Goal: Task Accomplishment & Management: Manage account settings

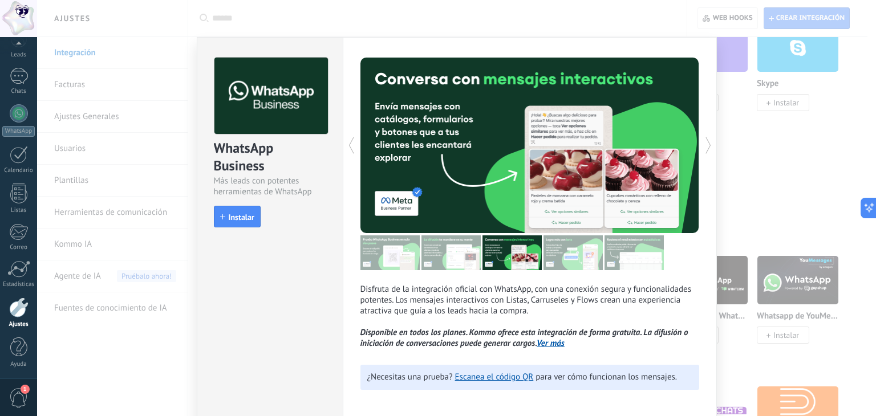
drag, startPoint x: 240, startPoint y: 219, endPoint x: 249, endPoint y: 331, distance: 112.7
click at [246, 339] on div "WhatsApp Business Más leads con potentes herramientas de WhatsApp install Insta…" at bounding box center [270, 230] width 146 height 386
click at [245, 262] on div "WhatsApp Business Más leads con potentes herramientas de WhatsApp install Insta…" at bounding box center [270, 230] width 146 height 386
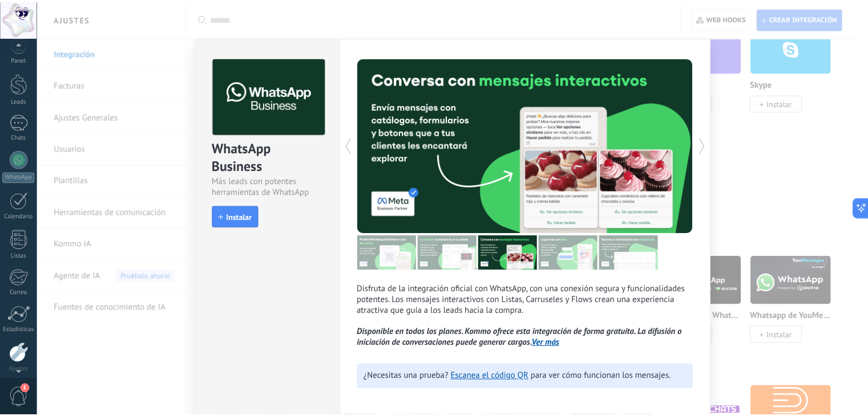
scroll to position [58, 0]
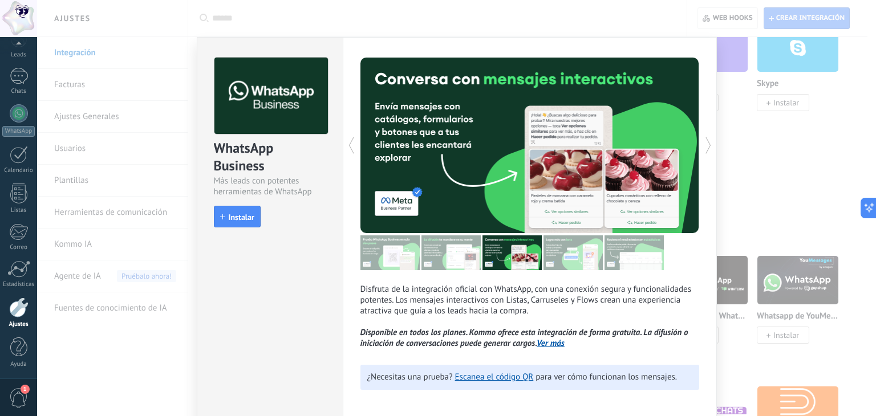
click at [167, 115] on div "WhatsApp Business Más leads con potentes herramientas de WhatsApp install Insta…" at bounding box center [456, 208] width 839 height 416
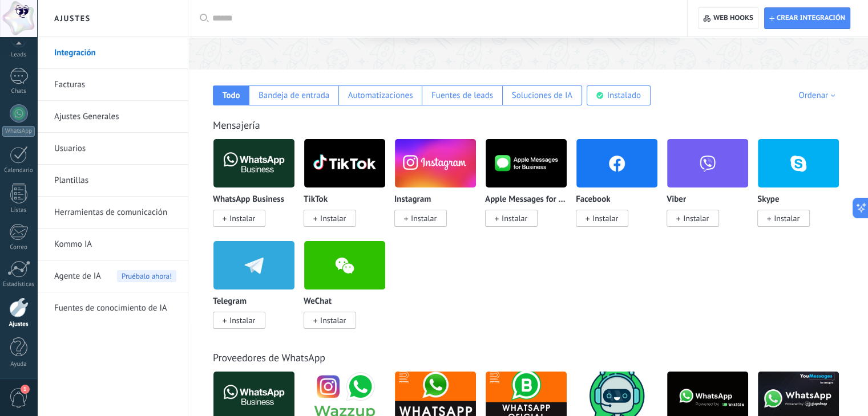
scroll to position [65, 0]
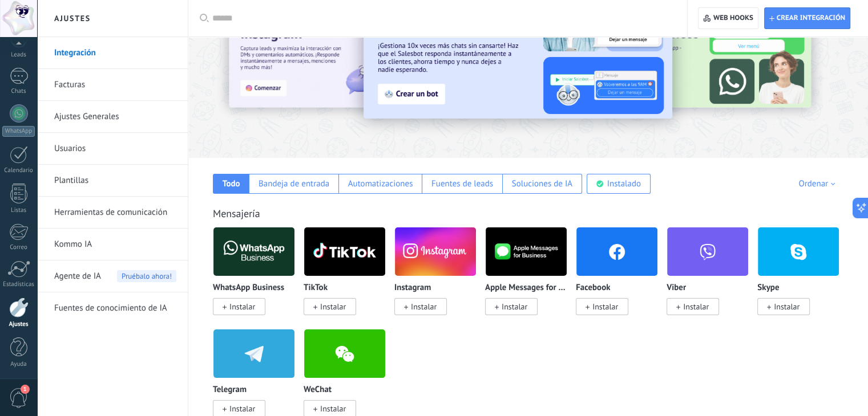
click at [242, 256] on img at bounding box center [253, 251] width 81 height 55
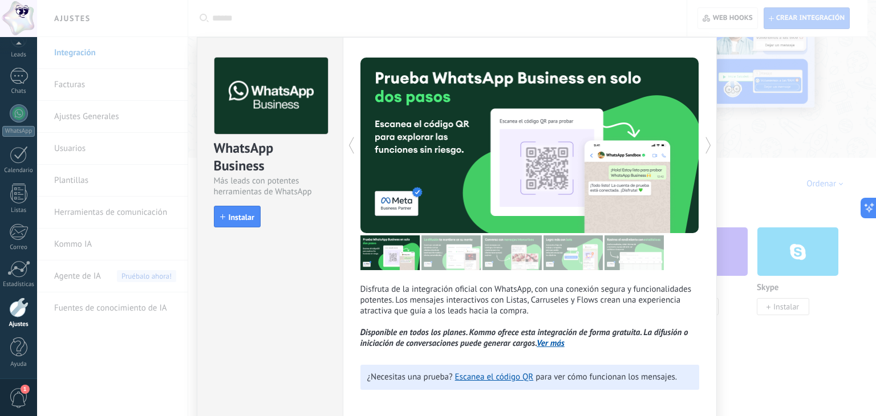
click at [73, 151] on div "WhatsApp Business Más leads con potentes herramientas de WhatsApp install Insta…" at bounding box center [456, 208] width 839 height 416
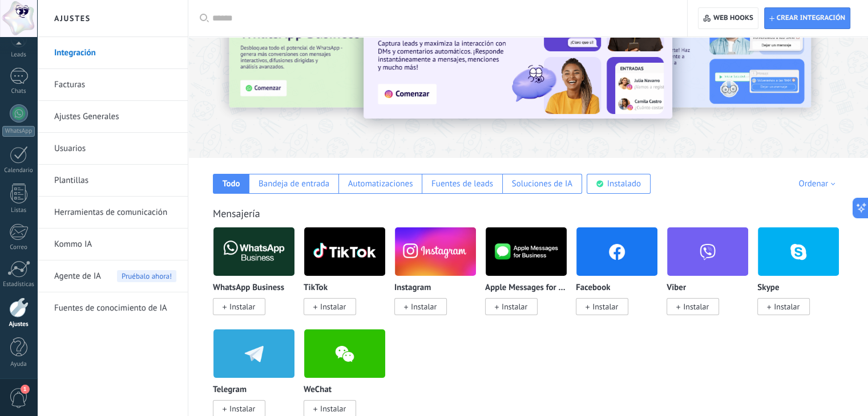
click at [238, 19] on input "text" at bounding box center [441, 19] width 459 height 12
type input "****"
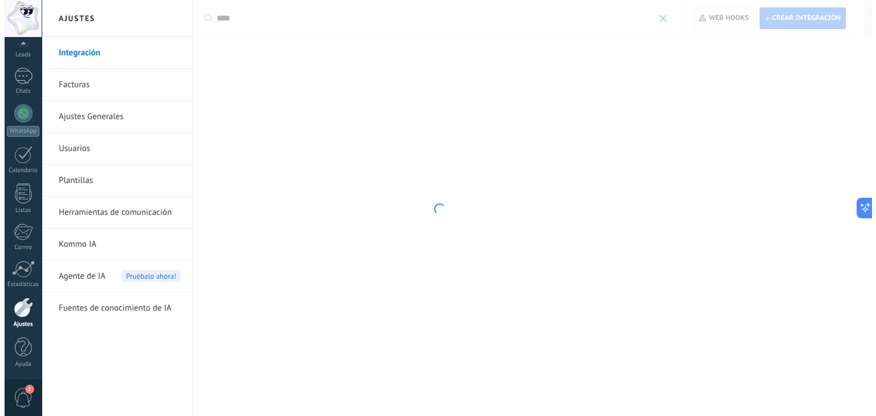
scroll to position [0, 0]
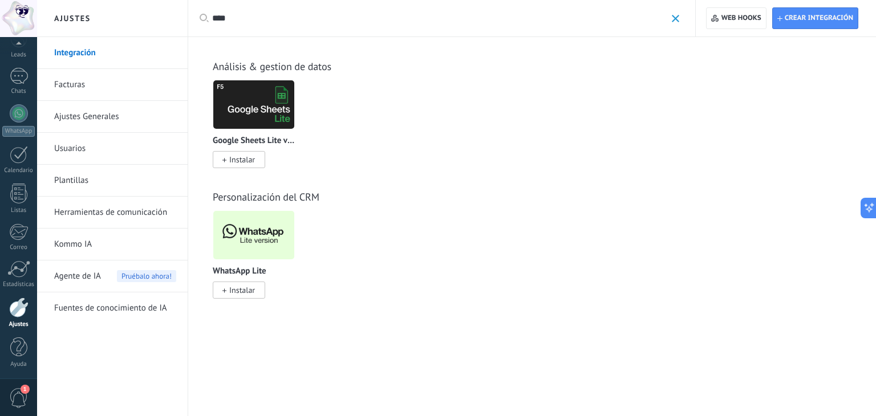
click at [258, 243] on img at bounding box center [253, 235] width 81 height 55
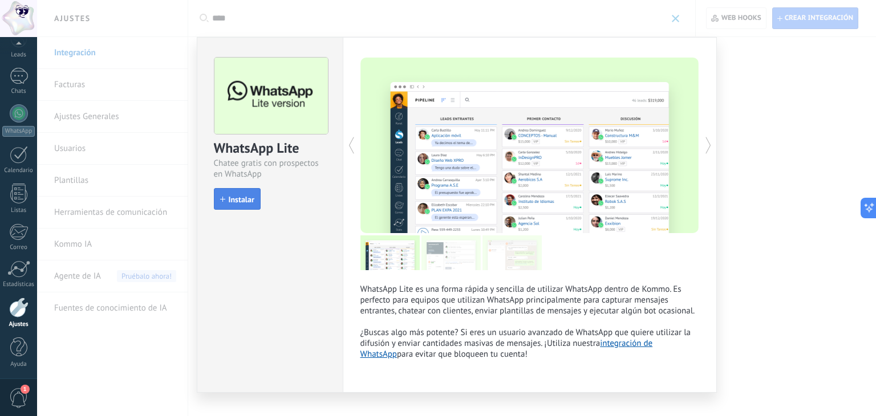
click at [222, 200] on icon "button" at bounding box center [222, 199] width 5 height 5
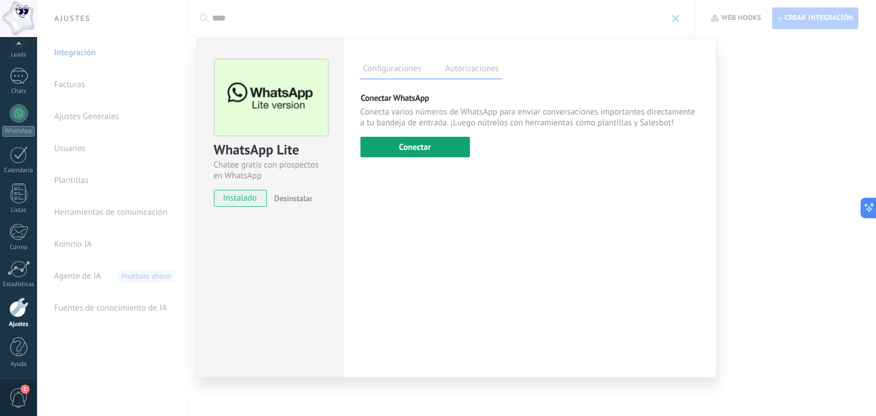
click at [426, 145] on button "Conectar" at bounding box center [415, 147] width 110 height 21
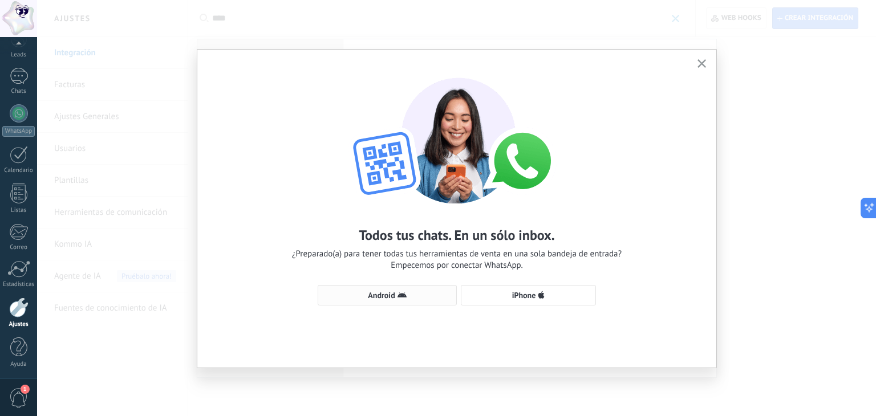
click at [414, 299] on button "Android" at bounding box center [387, 295] width 139 height 21
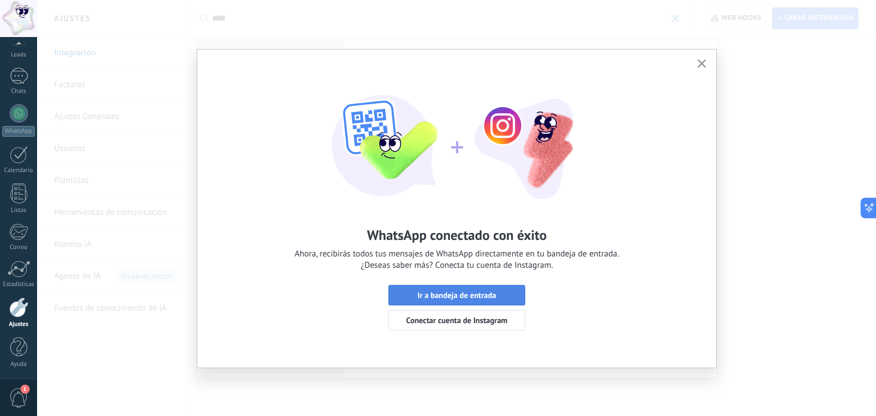
click at [481, 292] on span "Ir a bandeja de entrada" at bounding box center [457, 295] width 79 height 8
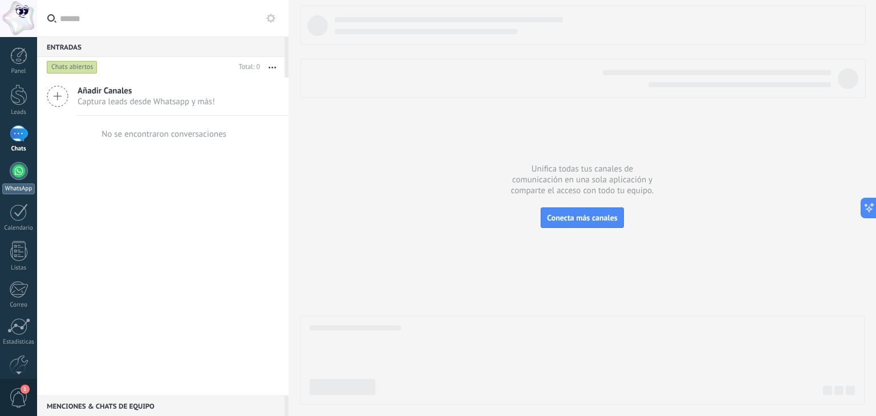
click at [21, 171] on div at bounding box center [19, 171] width 18 height 18
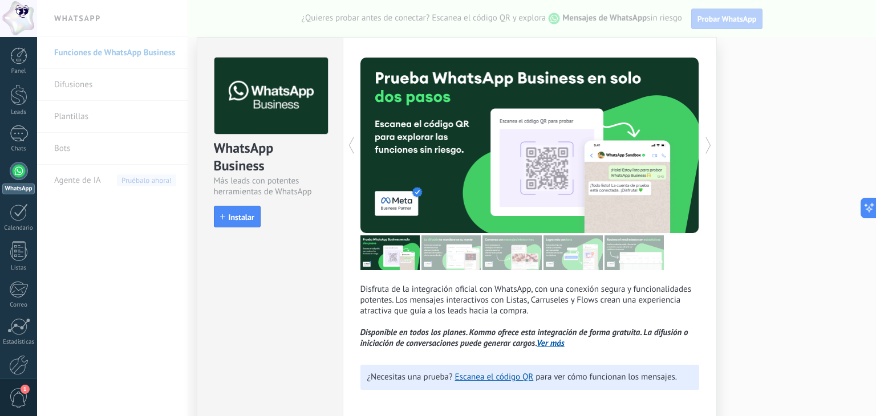
click at [222, 200] on div "WhatsApp Business Más leads con potentes herramientas de WhatsApp install Insta…" at bounding box center [269, 137] width 145 height 199
click at [231, 217] on span "Instalar" at bounding box center [242, 217] width 26 height 8
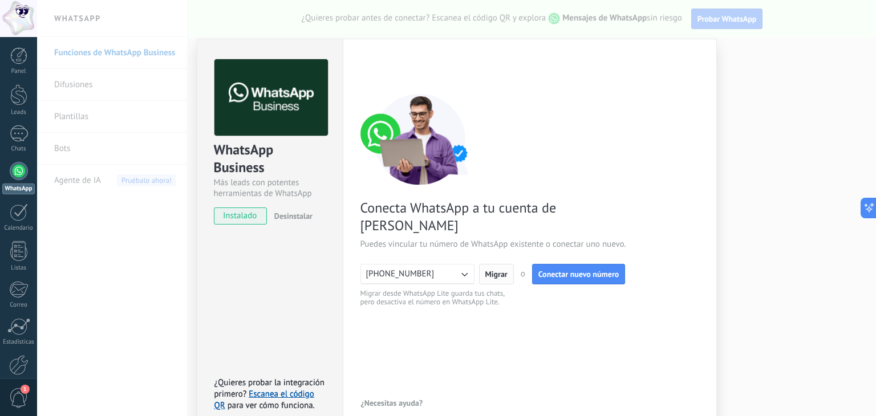
click at [496, 270] on span "Migrar" at bounding box center [496, 274] width 22 height 8
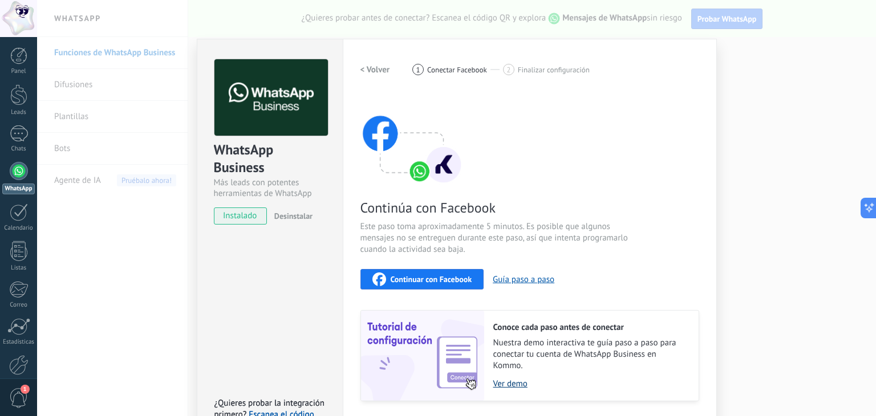
click at [510, 382] on link "Ver demo" at bounding box center [590, 384] width 194 height 11
click at [436, 273] on div "Continuar con Facebook" at bounding box center [422, 280] width 100 height 14
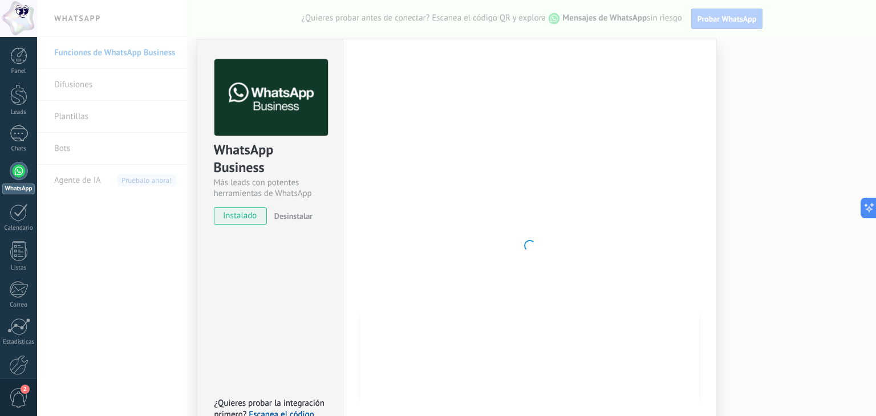
drag, startPoint x: 455, startPoint y: 159, endPoint x: 474, endPoint y: 175, distance: 24.7
click at [474, 175] on div at bounding box center [529, 245] width 339 height 373
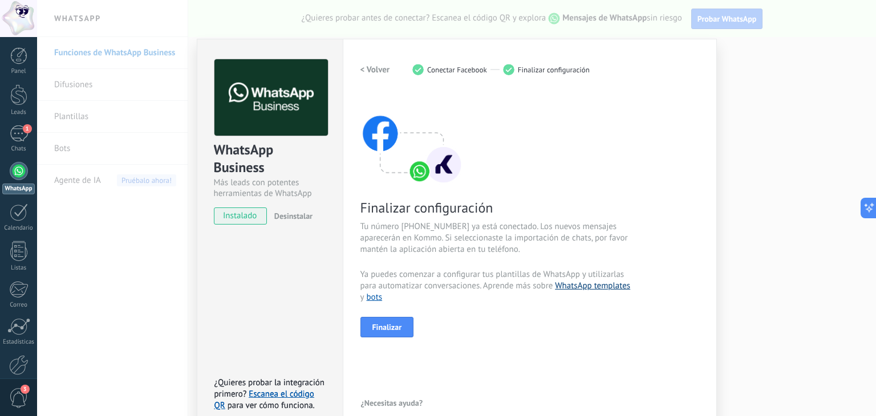
click at [593, 287] on link "WhatsApp templates" at bounding box center [592, 286] width 75 height 11
click at [381, 318] on button "Finalizar" at bounding box center [387, 327] width 54 height 21
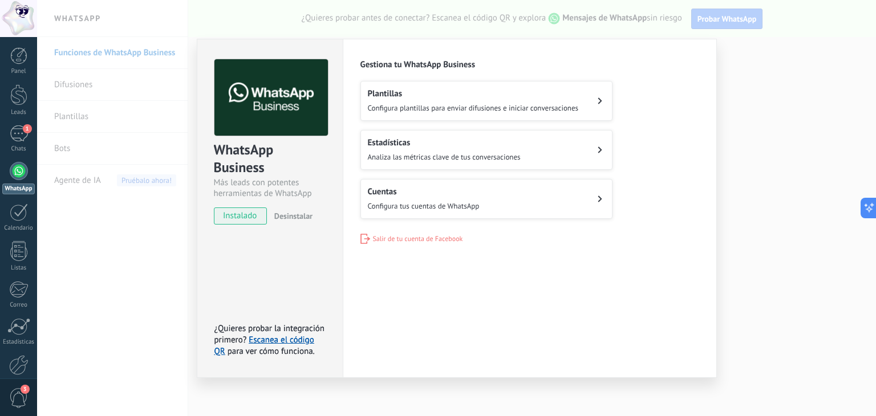
click at [536, 102] on div "Plantillas Configura plantillas para enviar difusiones e iniciar conversaciones" at bounding box center [473, 100] width 211 height 25
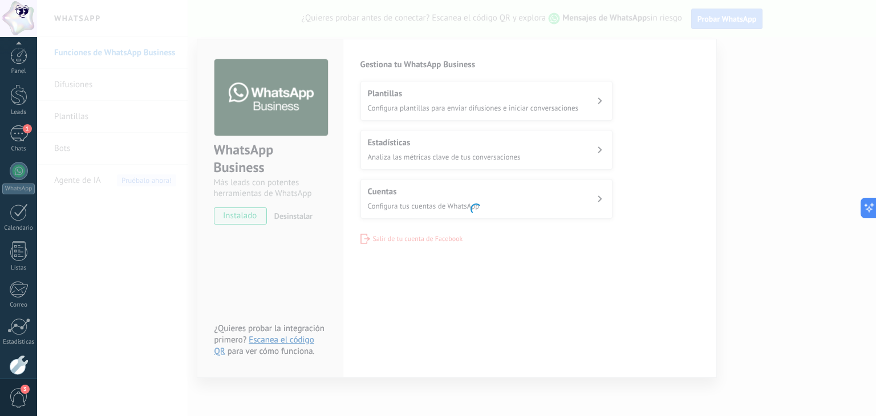
scroll to position [58, 0]
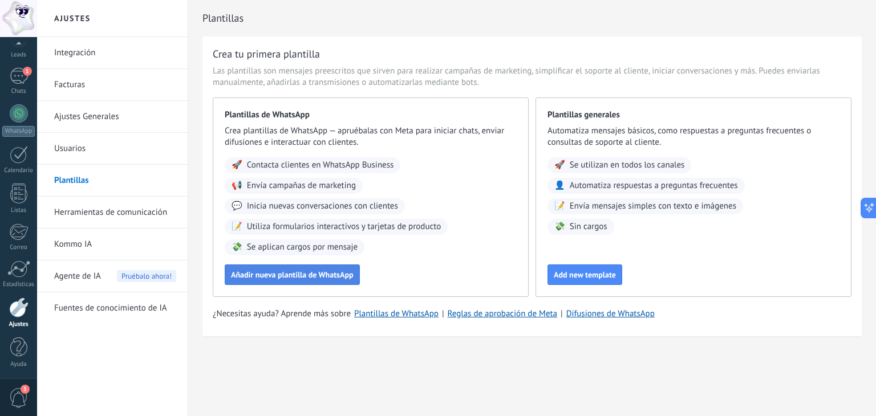
click at [326, 274] on span "Añadir nueva plantilla de WhatsApp" at bounding box center [292, 275] width 123 height 8
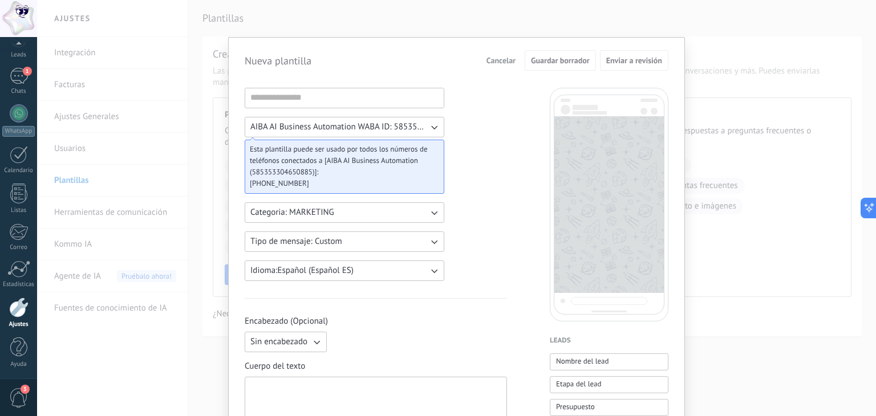
click at [431, 128] on icon "button" at bounding box center [433, 126] width 11 height 11
click at [311, 337] on icon "button" at bounding box center [316, 342] width 11 height 11
click at [272, 358] on li "Texto" at bounding box center [282, 361] width 88 height 19
click at [356, 345] on input at bounding box center [419, 342] width 175 height 18
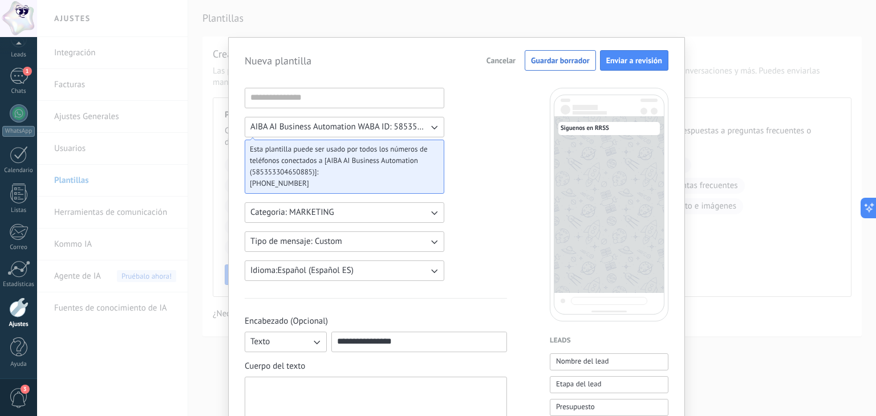
type input "**********"
click at [326, 390] on div at bounding box center [375, 404] width 251 height 45
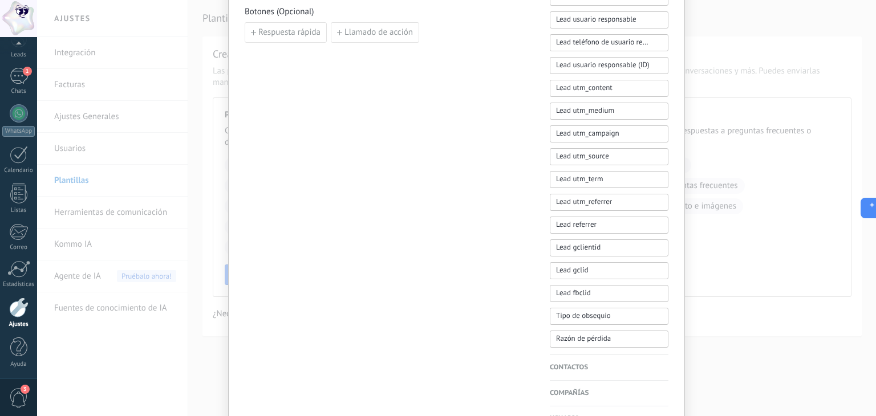
scroll to position [548, 0]
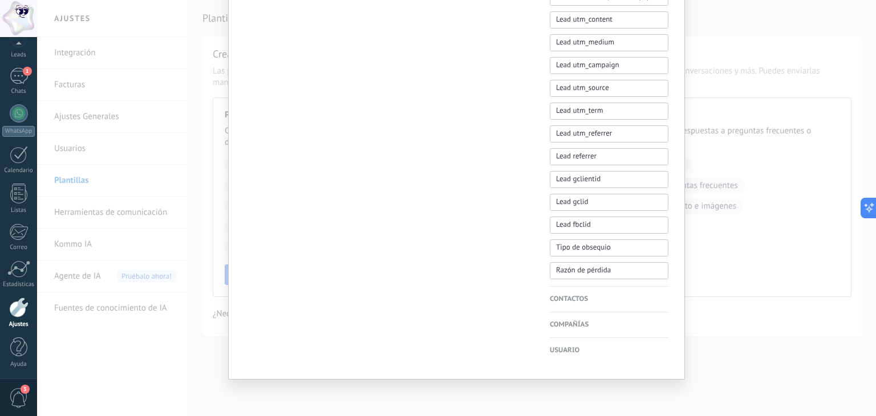
click at [760, 335] on div "**********" at bounding box center [456, 208] width 839 height 416
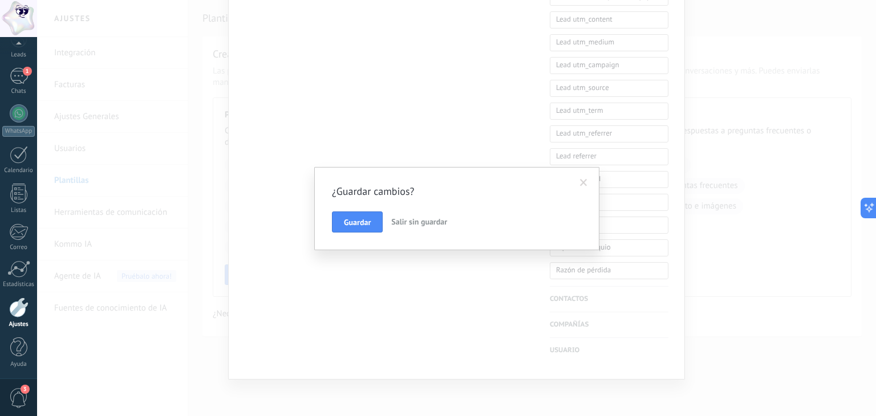
click at [415, 224] on span "Salir sin guardar" at bounding box center [419, 222] width 56 height 10
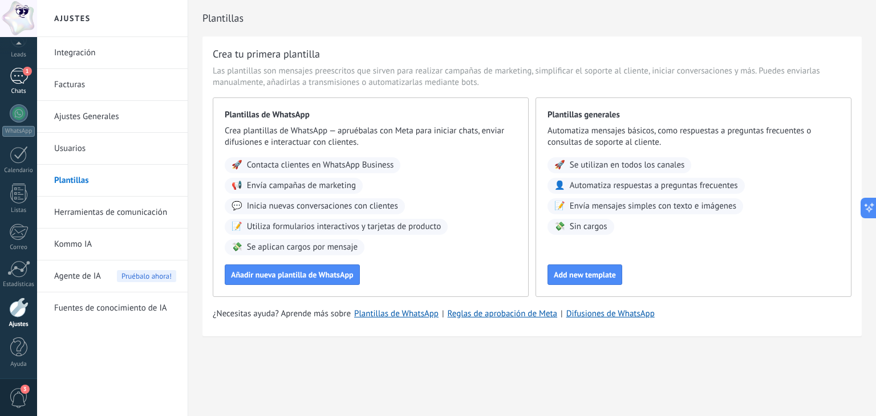
click at [17, 81] on div "1" at bounding box center [19, 76] width 18 height 17
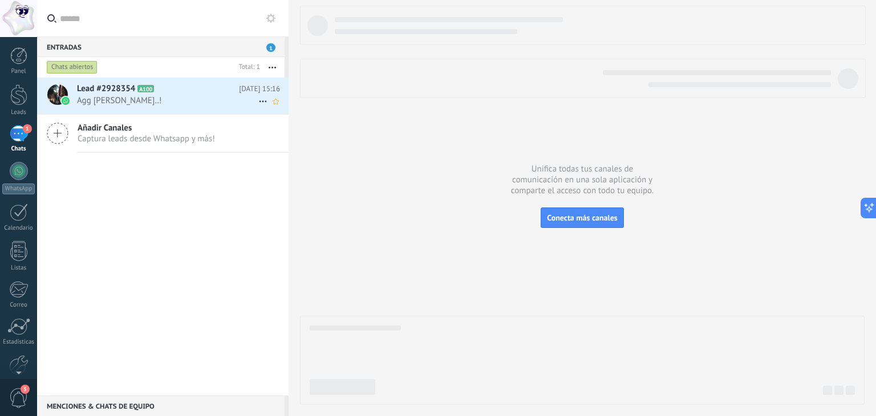
click at [125, 100] on span "Agg Alejandra Aguilar..!" at bounding box center [167, 100] width 181 height 11
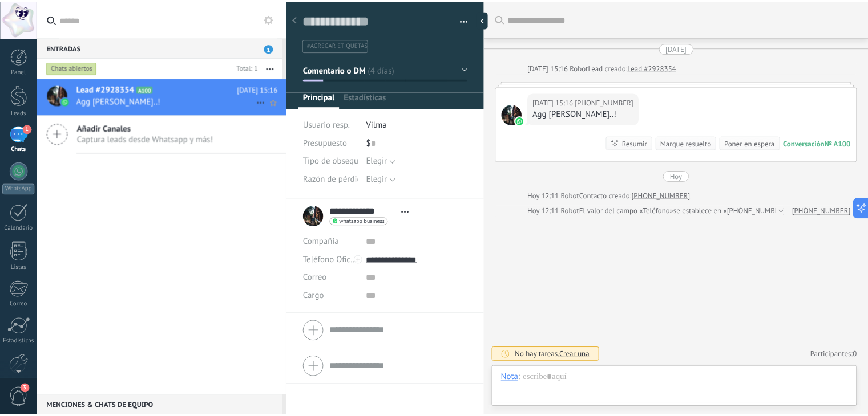
scroll to position [17, 0]
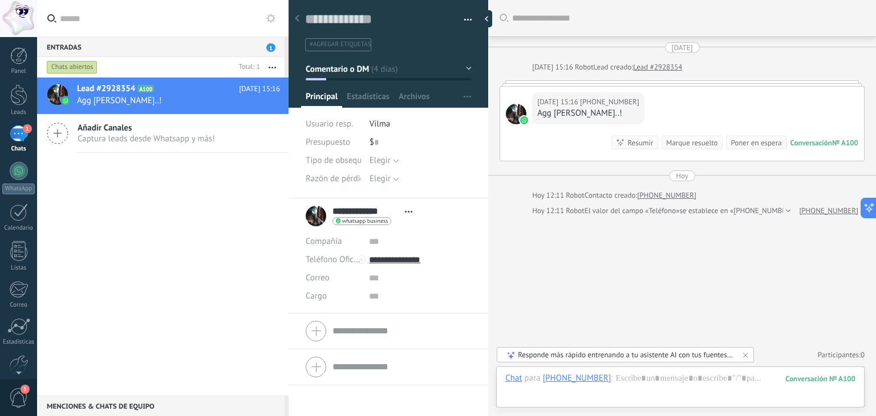
click at [64, 131] on icon at bounding box center [58, 134] width 22 height 22
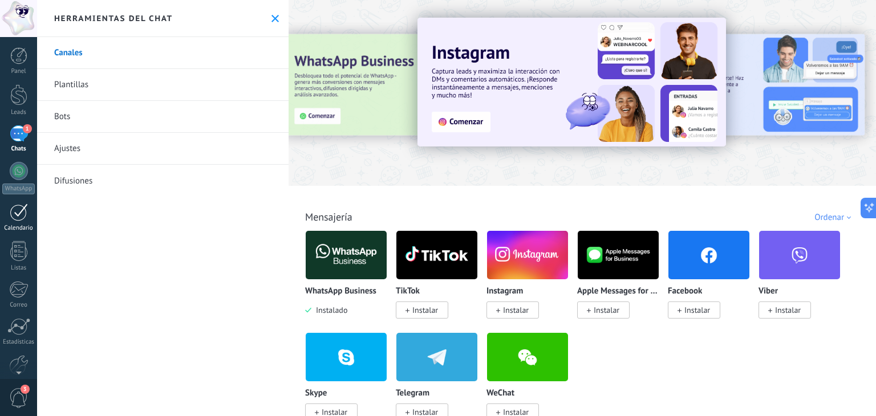
click at [13, 213] on div at bounding box center [19, 213] width 18 height 18
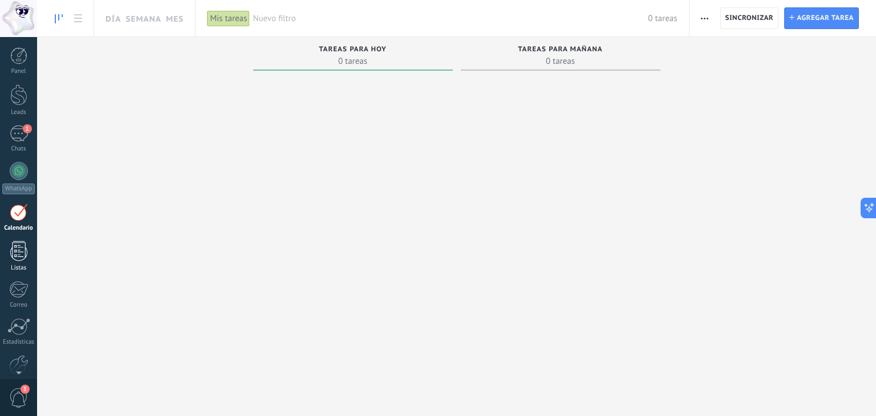
click at [21, 251] on div at bounding box center [18, 251] width 17 height 20
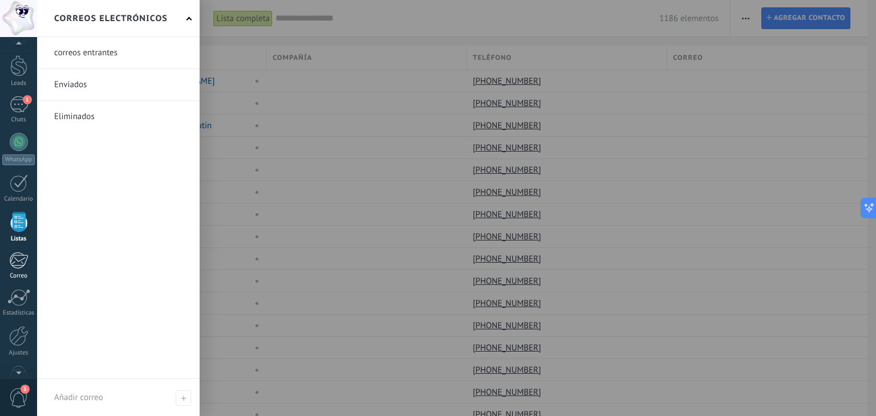
click at [22, 265] on div at bounding box center [18, 260] width 19 height 17
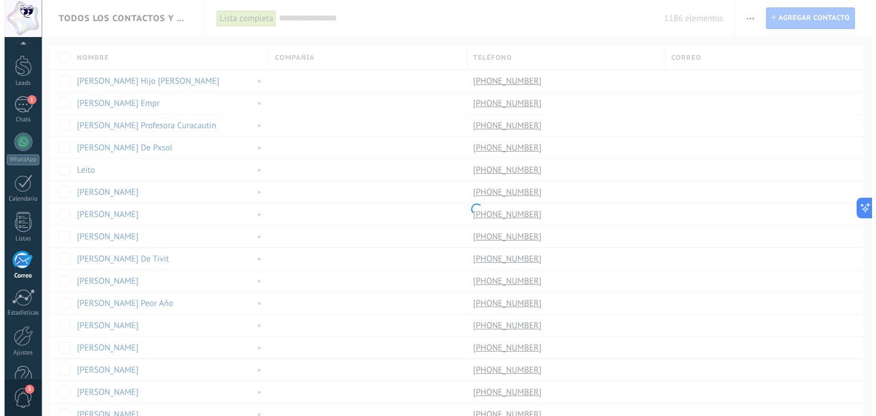
scroll to position [58, 0]
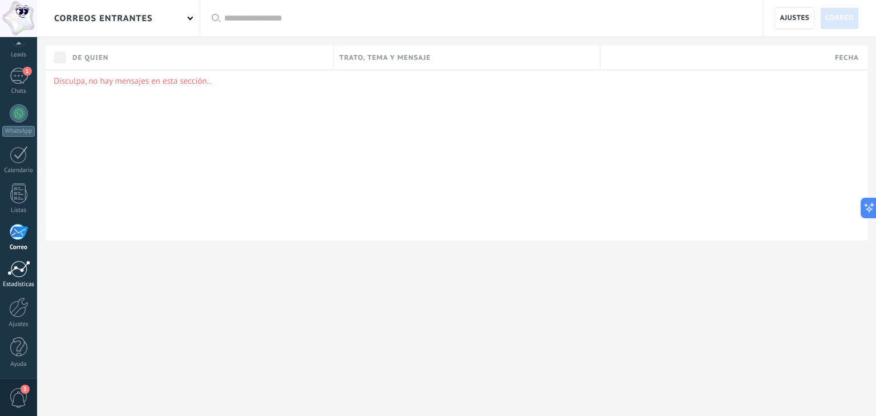
click at [19, 277] on link "Estadísticas" at bounding box center [18, 275] width 37 height 28
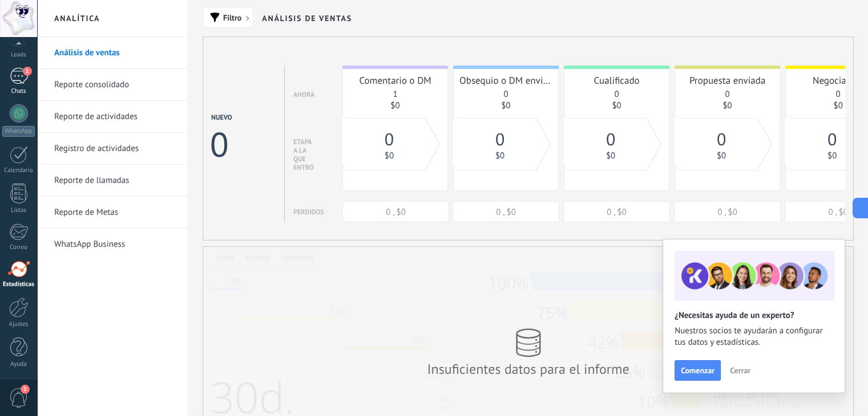
click at [29, 76] on link "1 Chats" at bounding box center [18, 81] width 37 height 27
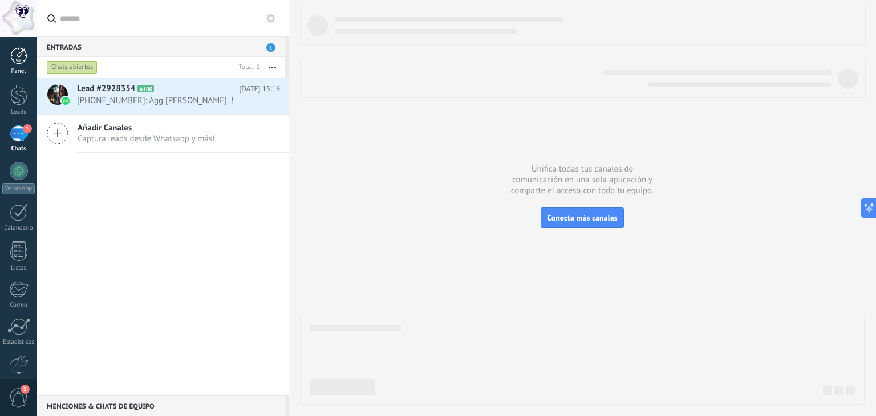
click at [15, 68] on div "Panel" at bounding box center [18, 71] width 33 height 7
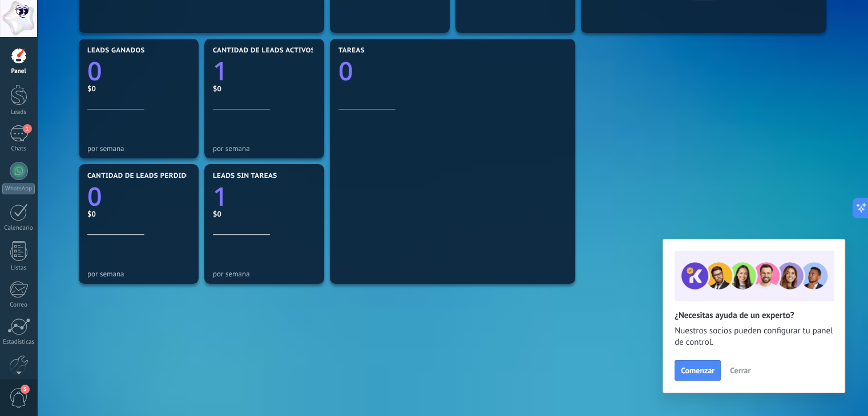
scroll to position [391, 0]
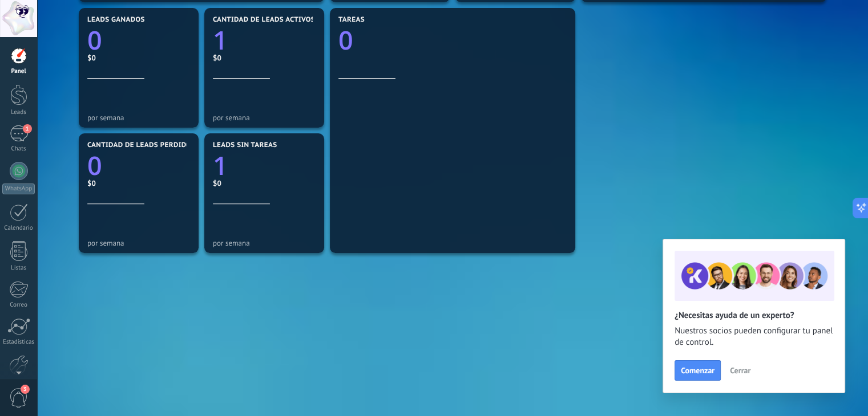
click at [21, 393] on span "3" at bounding box center [18, 398] width 19 height 20
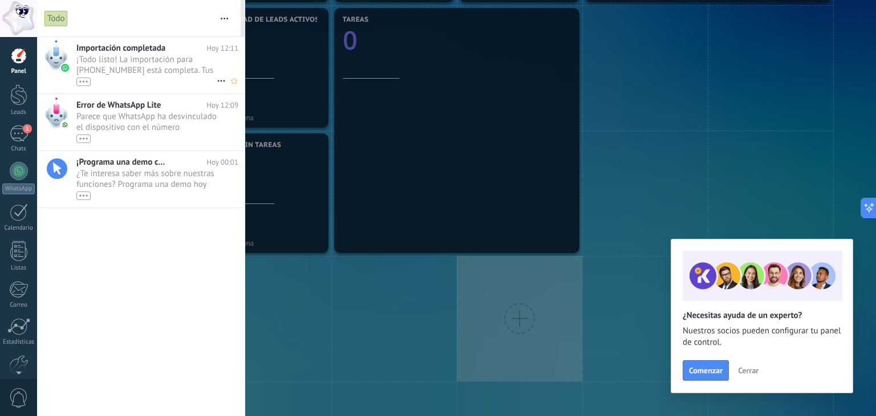
click at [165, 70] on span "¡Todo listo! La importación para +56 9 4494 3804 está completa. Tus datos de Wh…" at bounding box center [146, 70] width 140 height 32
click at [170, 56] on span "¡Todo listo! La importación para +56 9 4494 3804 está completa. Tus datos de Wh…" at bounding box center [146, 70] width 140 height 32
click at [164, 128] on span "Parece que WhatsApp ha desvinculado el dispositivo con el número (56944943804) …" at bounding box center [146, 127] width 140 height 32
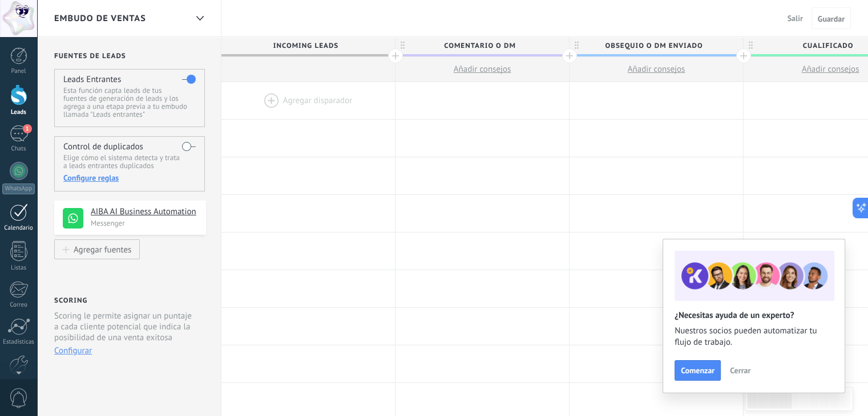
click at [25, 210] on div at bounding box center [19, 213] width 18 height 18
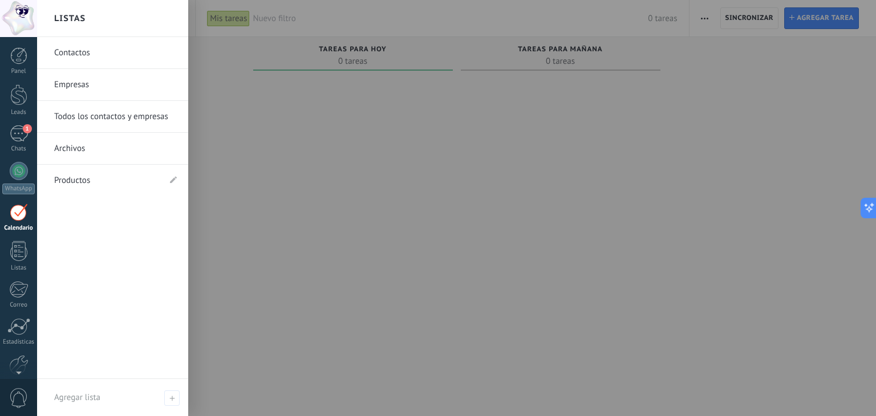
click at [146, 115] on link "Todos los contactos y empresas" at bounding box center [115, 117] width 123 height 32
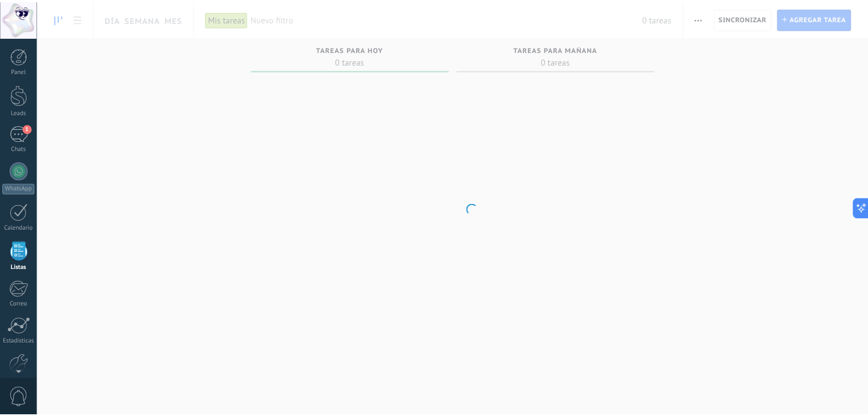
scroll to position [29, 0]
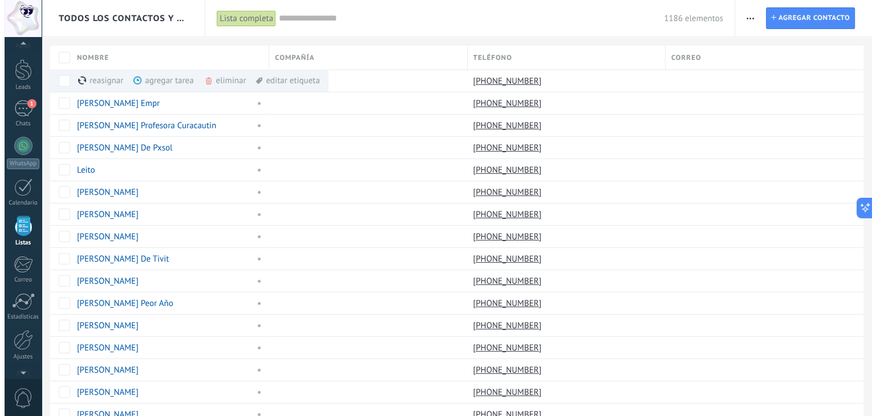
scroll to position [29, 0]
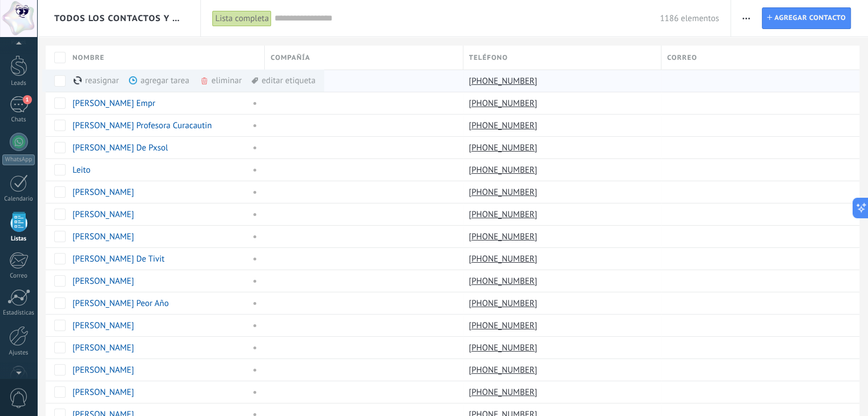
click at [223, 79] on div "eliminar màs" at bounding box center [240, 81] width 81 height 22
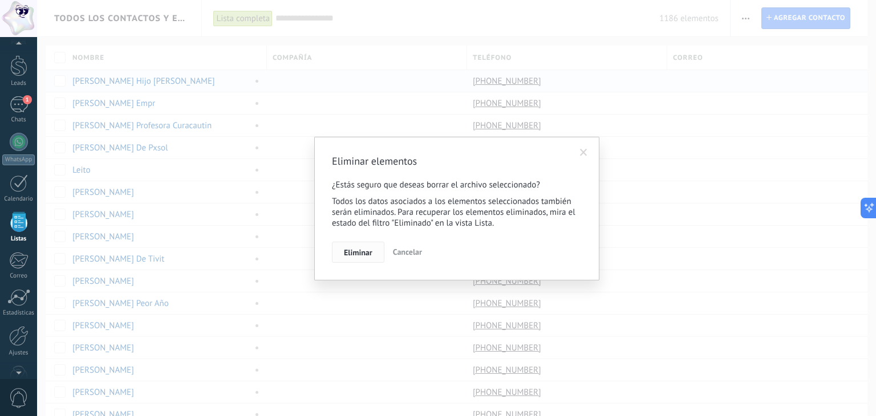
click at [365, 253] on span "Eliminar" at bounding box center [358, 253] width 29 height 8
